Goal: Information Seeking & Learning: Find specific fact

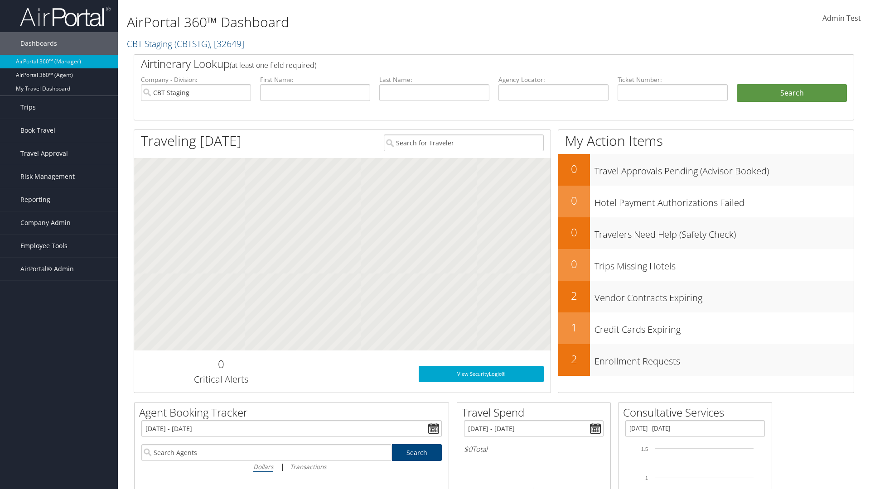
click at [59, 246] on span "Employee Tools" at bounding box center [43, 246] width 47 height 23
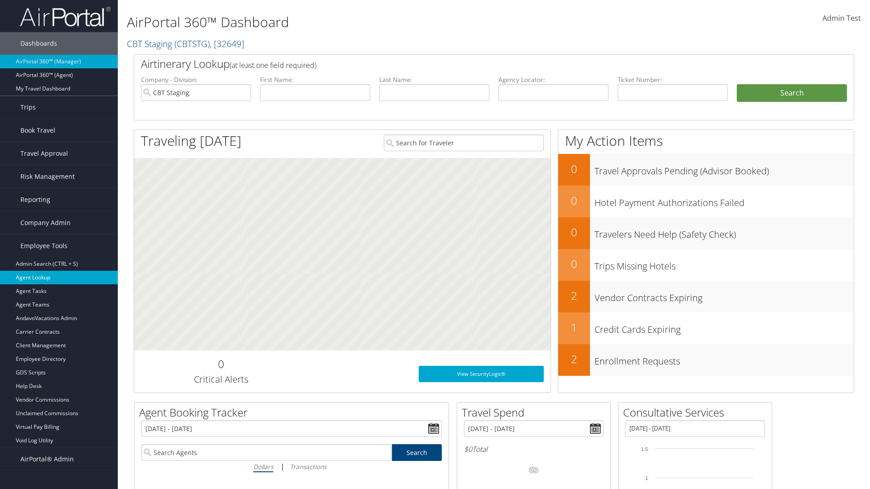
click at [59, 278] on link "Agent Lookup" at bounding box center [59, 278] width 118 height 14
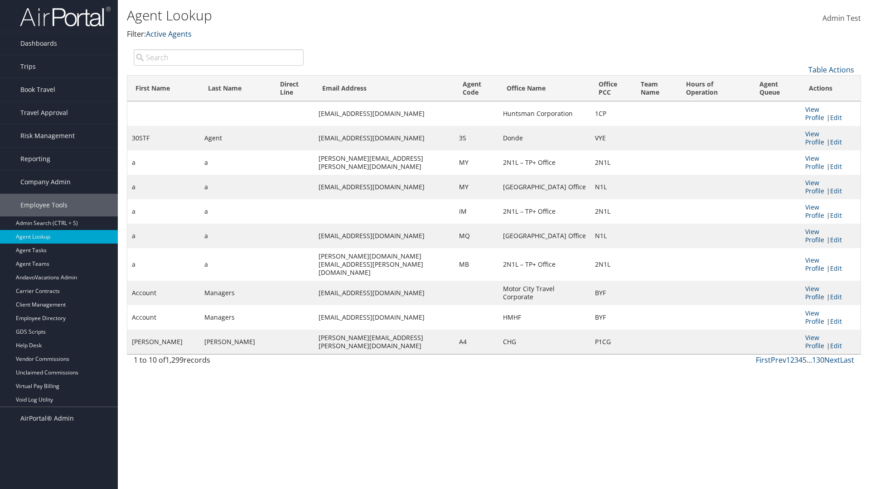
click at [218, 57] on input "search" at bounding box center [219, 57] width 170 height 16
type input "30STF"
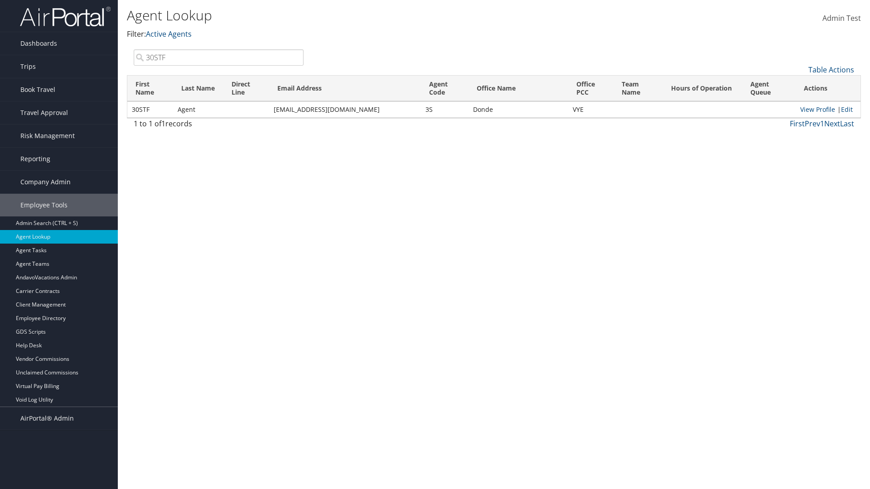
click at [218, 57] on input "30STF" at bounding box center [219, 57] width 170 height 16
type input "Non-existing Name"
click at [218, 57] on input "Non-existing Name" at bounding box center [219, 57] width 170 height 16
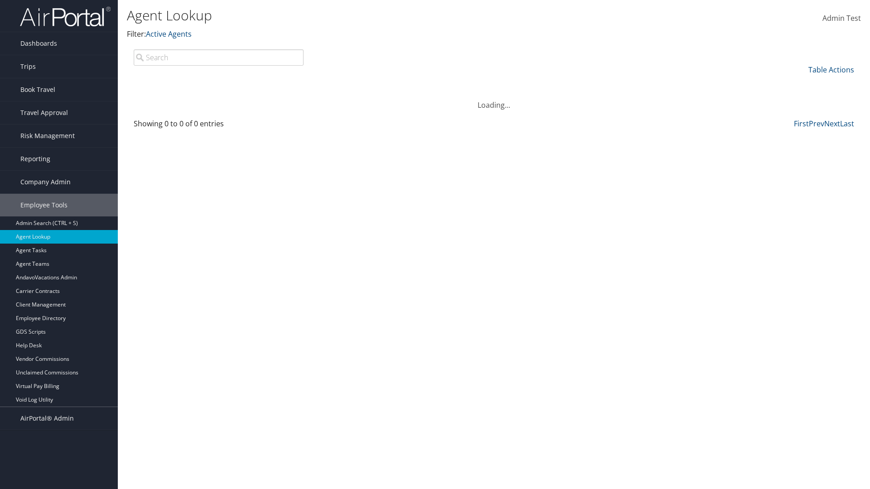
type input "Agent"
